Goal: Transaction & Acquisition: Subscribe to service/newsletter

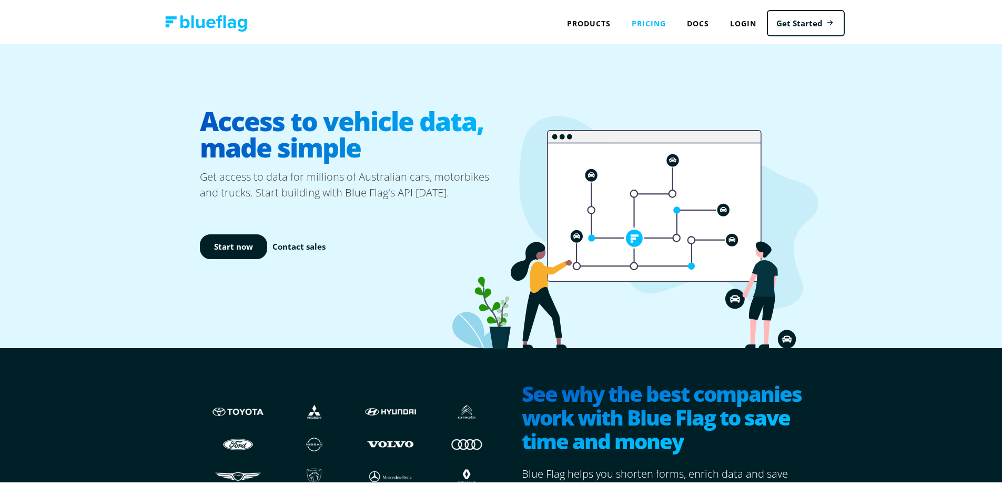
click at [642, 17] on link "Pricing" at bounding box center [648, 22] width 55 height 22
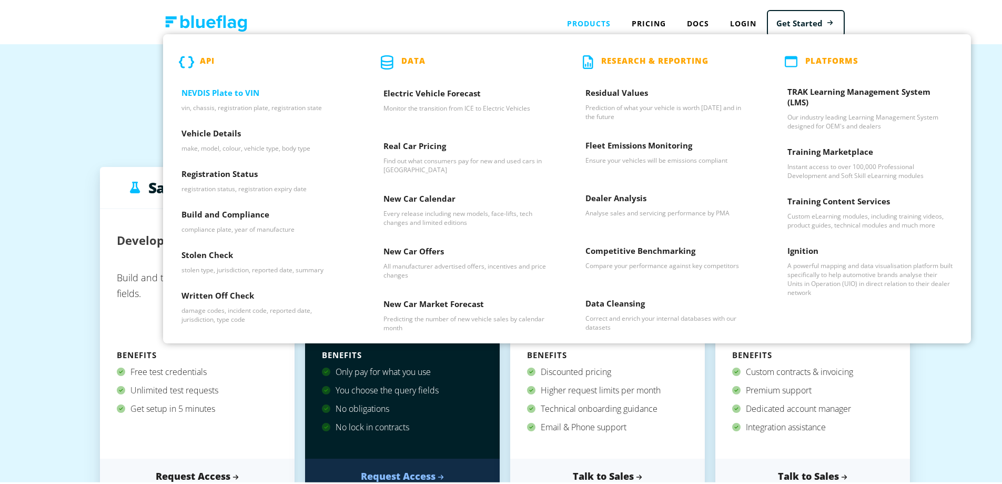
click at [250, 92] on h3 "NEVDIS Plate to VIN" at bounding box center [264, 93] width 165 height 16
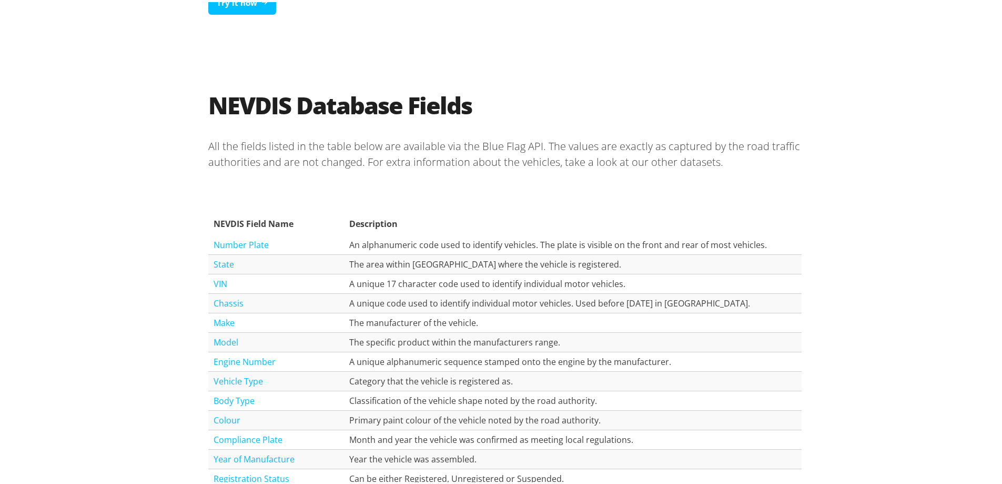
scroll to position [842, 0]
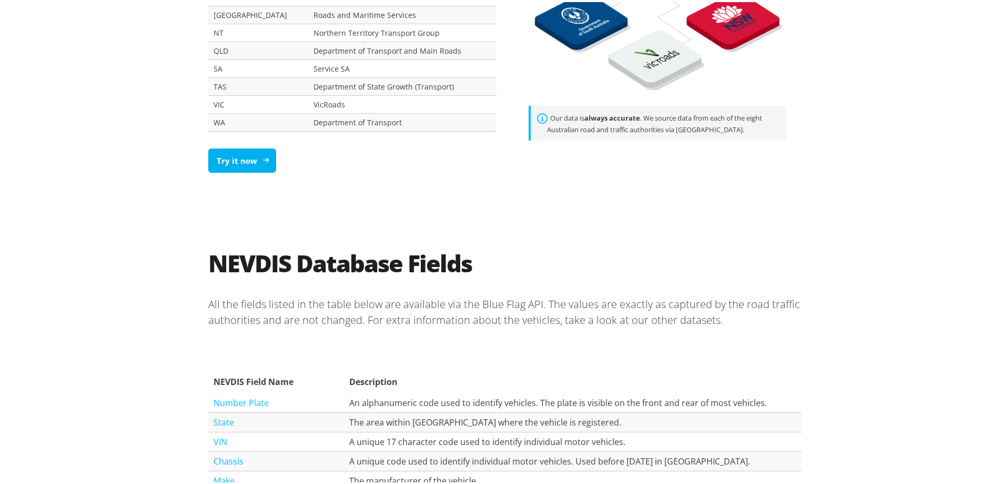
click at [239, 167] on link "Try it now" at bounding box center [242, 158] width 68 height 25
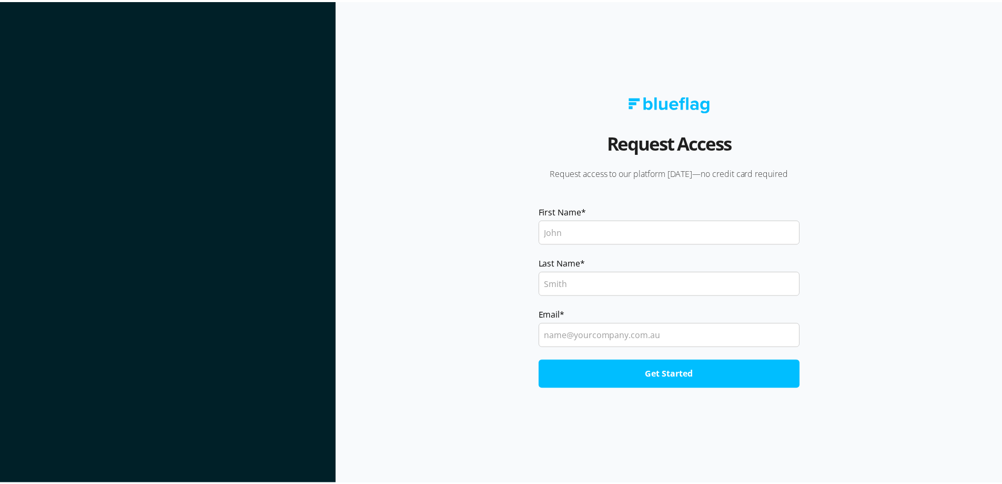
scroll to position [842, 0]
